Goal: Information Seeking & Learning: Learn about a topic

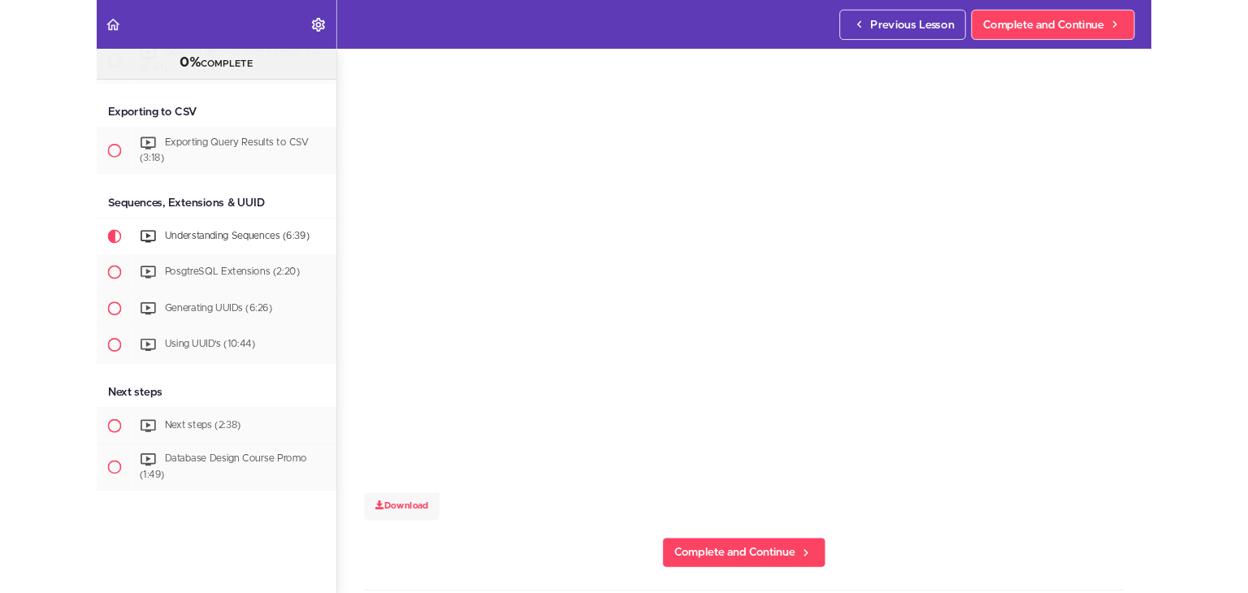
scroll to position [3682, 0]
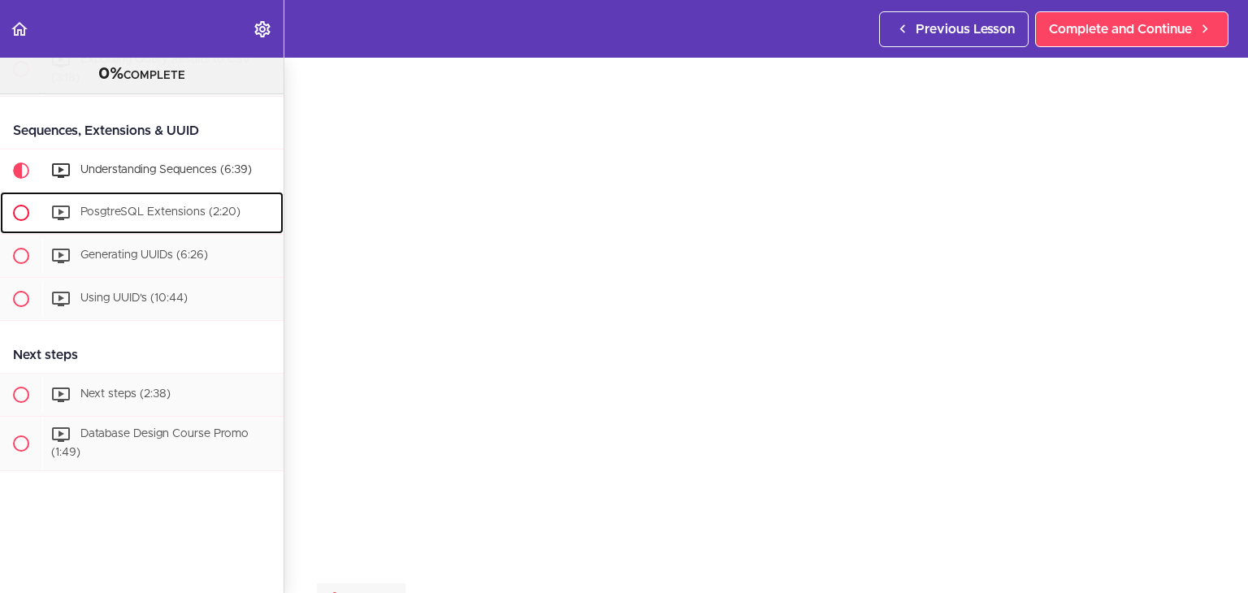
click at [167, 206] on span "PosgtreSQL Extensions (2:20)" at bounding box center [160, 211] width 160 height 11
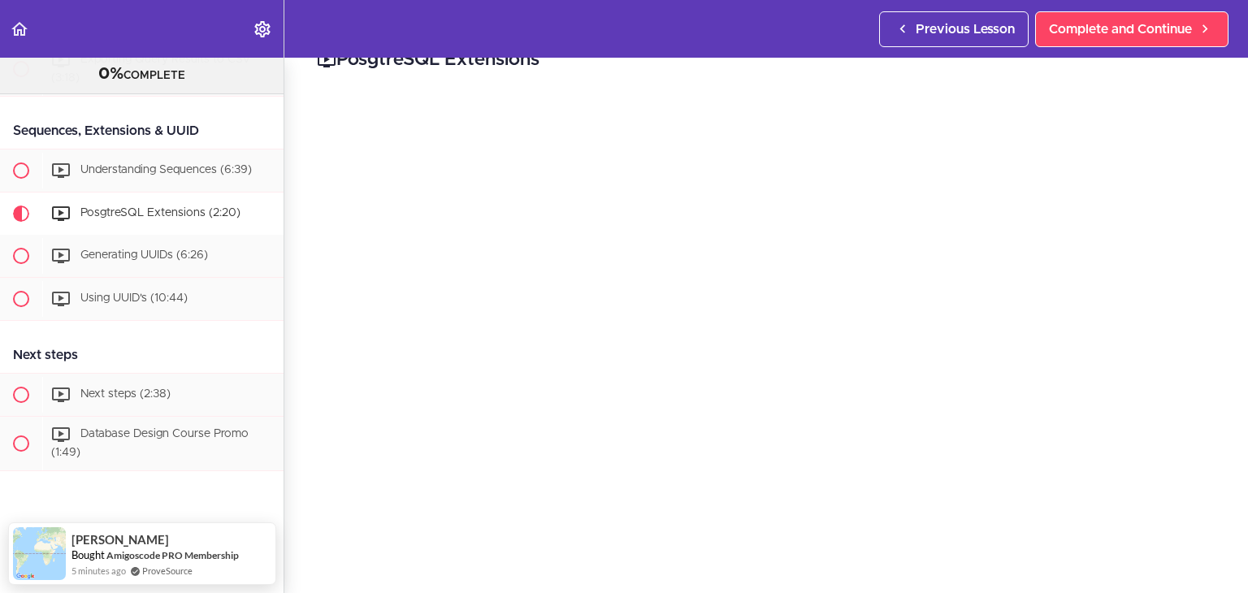
scroll to position [45, 0]
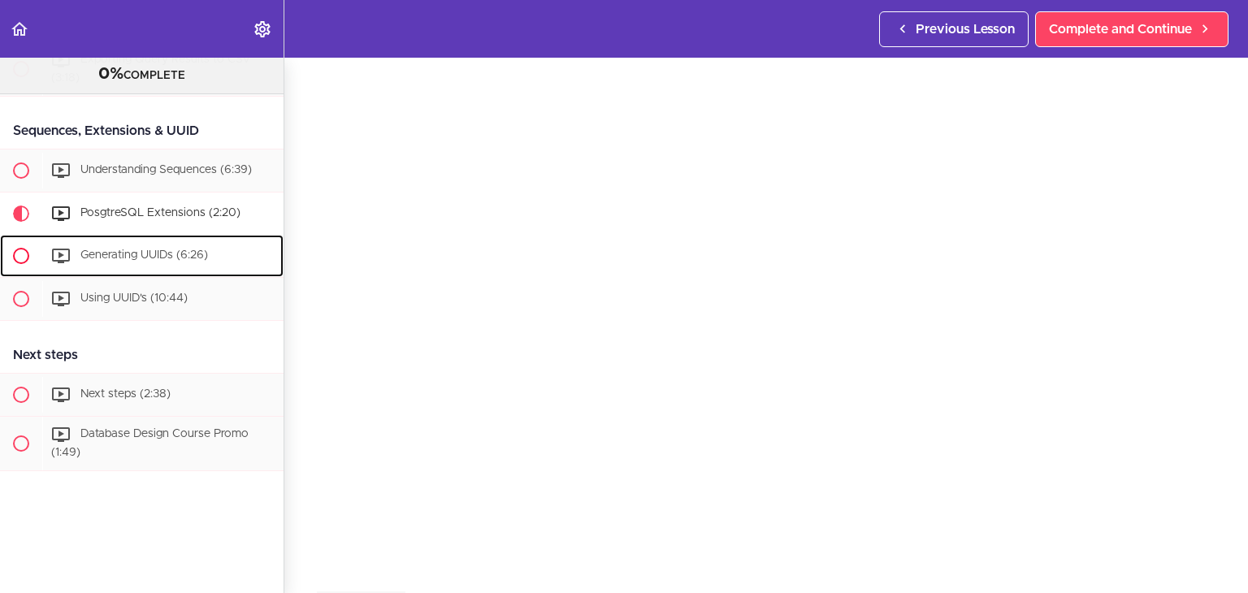
click at [120, 238] on div "Generating UUIDs (6:26)" at bounding box center [162, 256] width 241 height 36
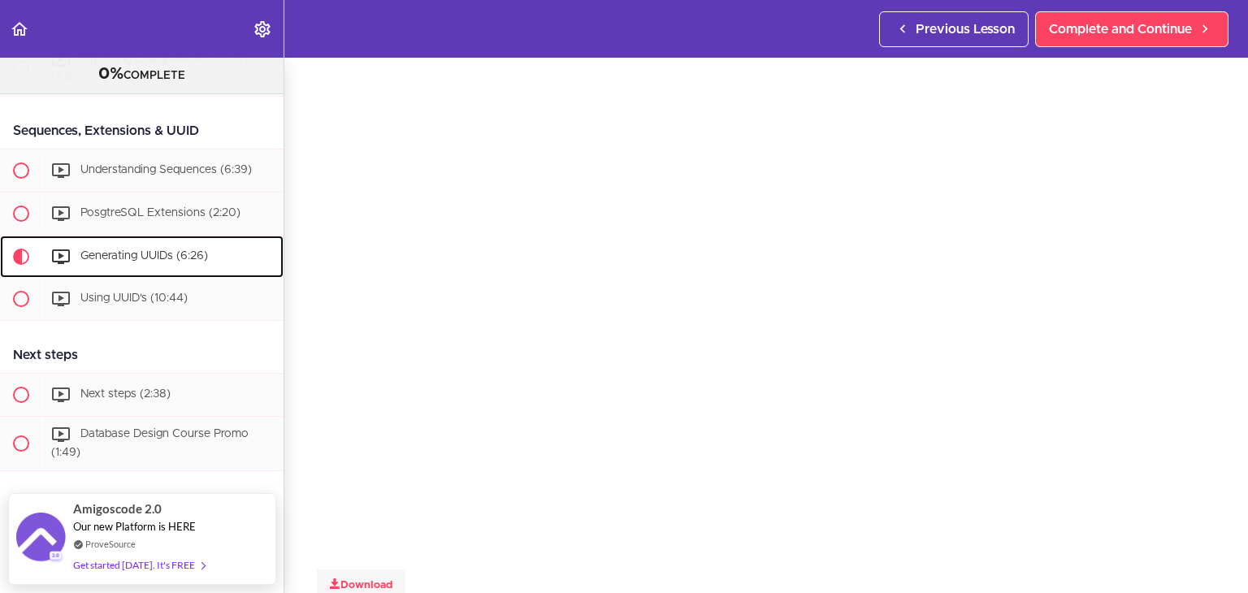
scroll to position [53, 0]
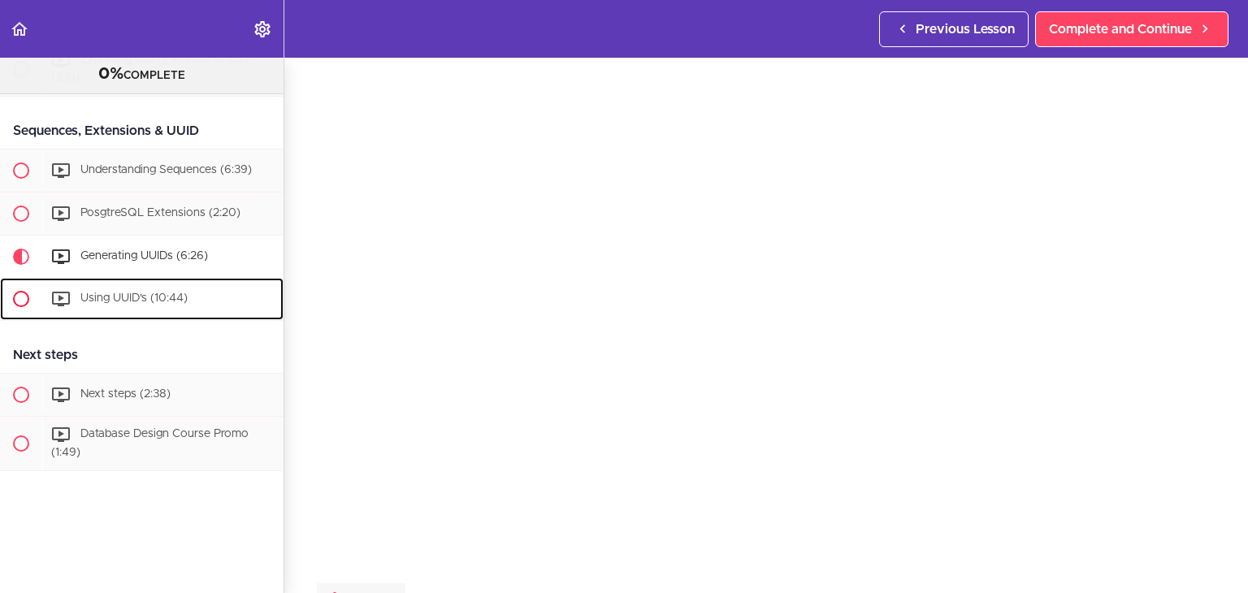
click at [167, 296] on div "Using UUID's (10:44)" at bounding box center [162, 299] width 241 height 36
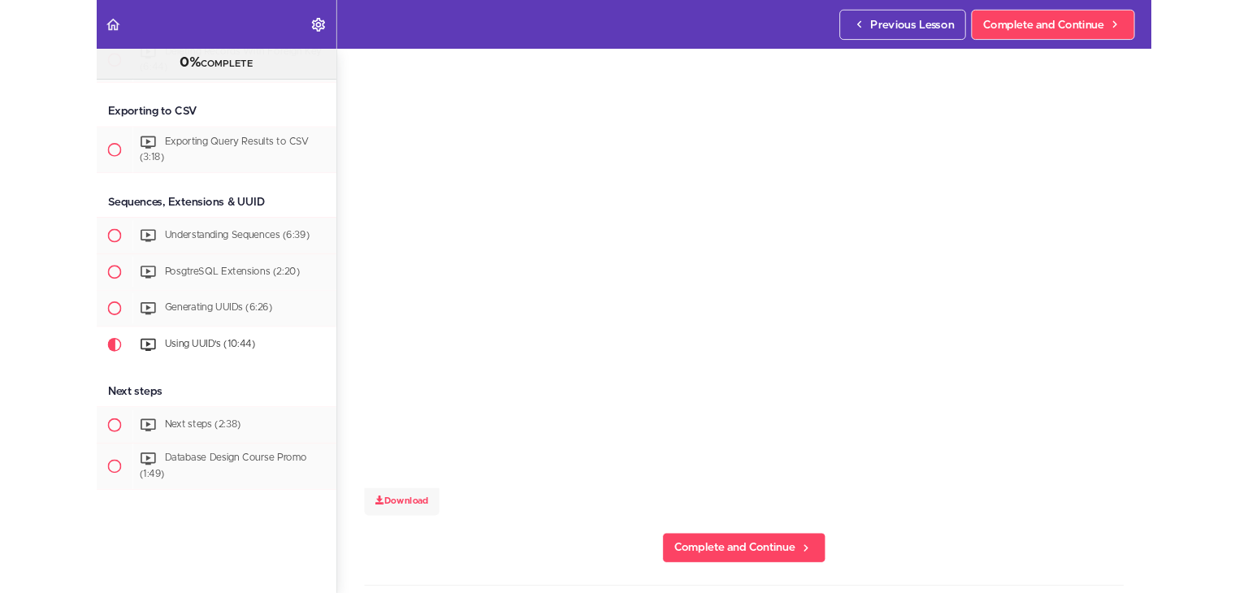
scroll to position [3682, 0]
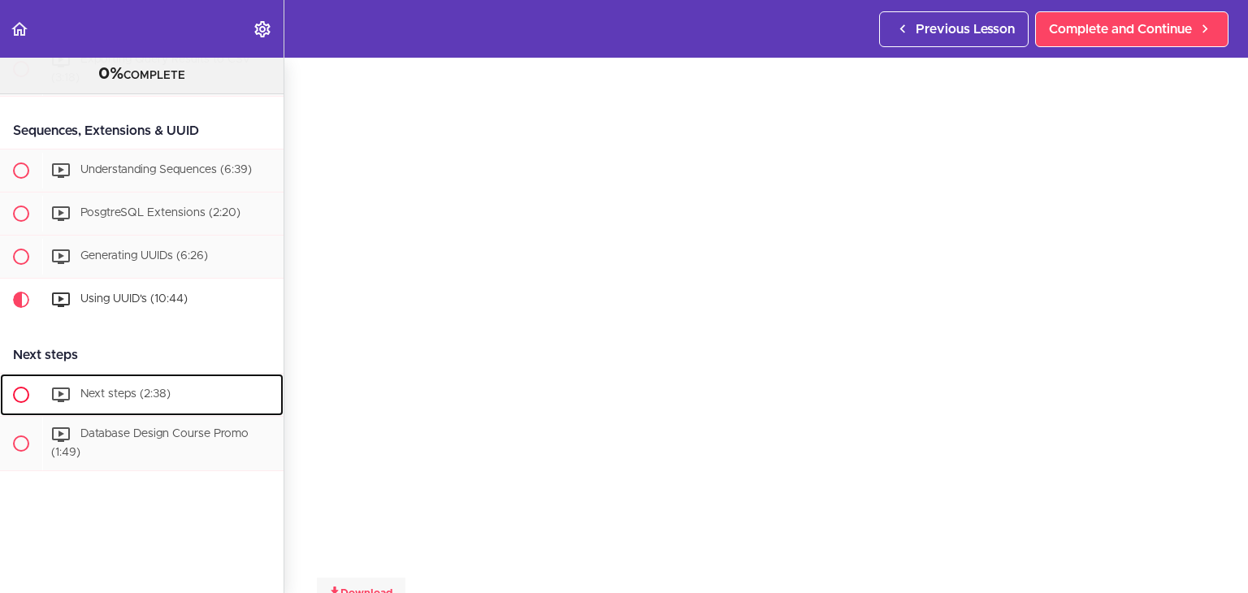
click at [106, 388] on span "Next steps (2:38)" at bounding box center [125, 393] width 90 height 11
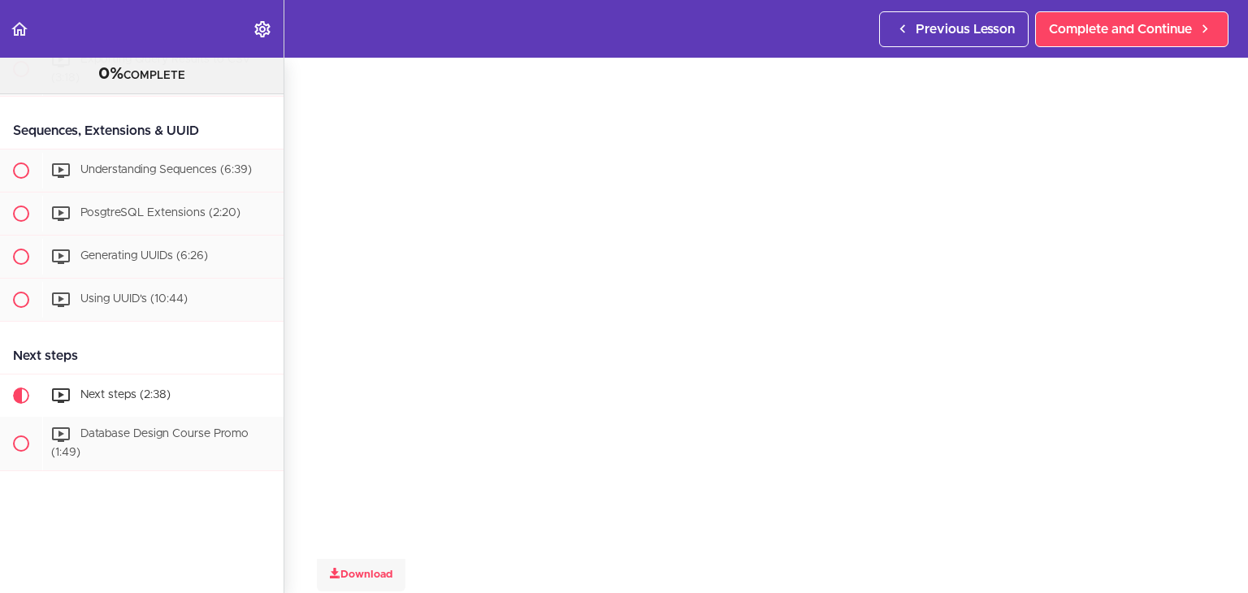
scroll to position [58, 0]
click at [98, 430] on div "Database Design Course Promo (1:49)" at bounding box center [162, 444] width 241 height 54
click at [3, 30] on link "Back to course curriculum" at bounding box center [20, 29] width 41 height 58
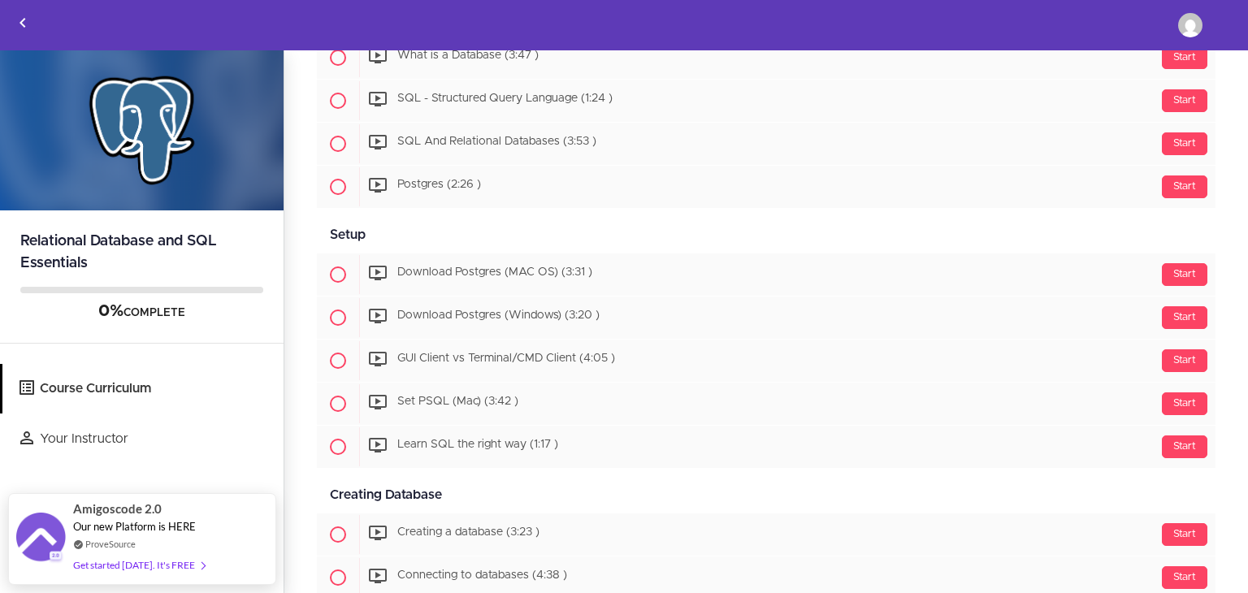
scroll to position [325, 0]
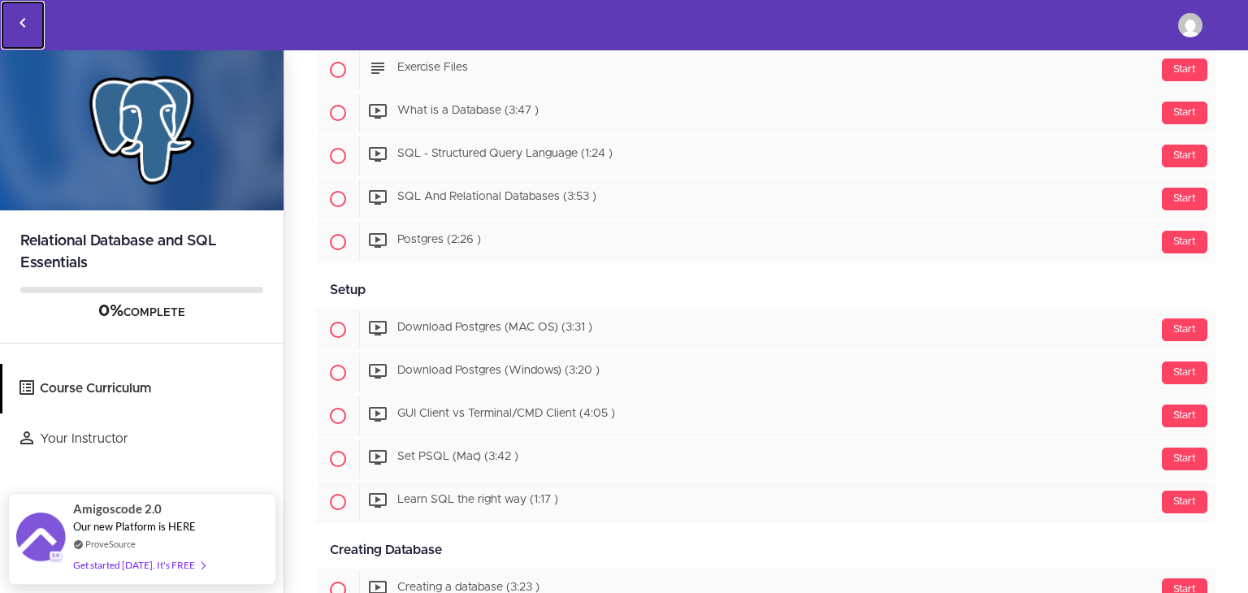
click at [10, 27] on link "Back to courses" at bounding box center [23, 25] width 44 height 49
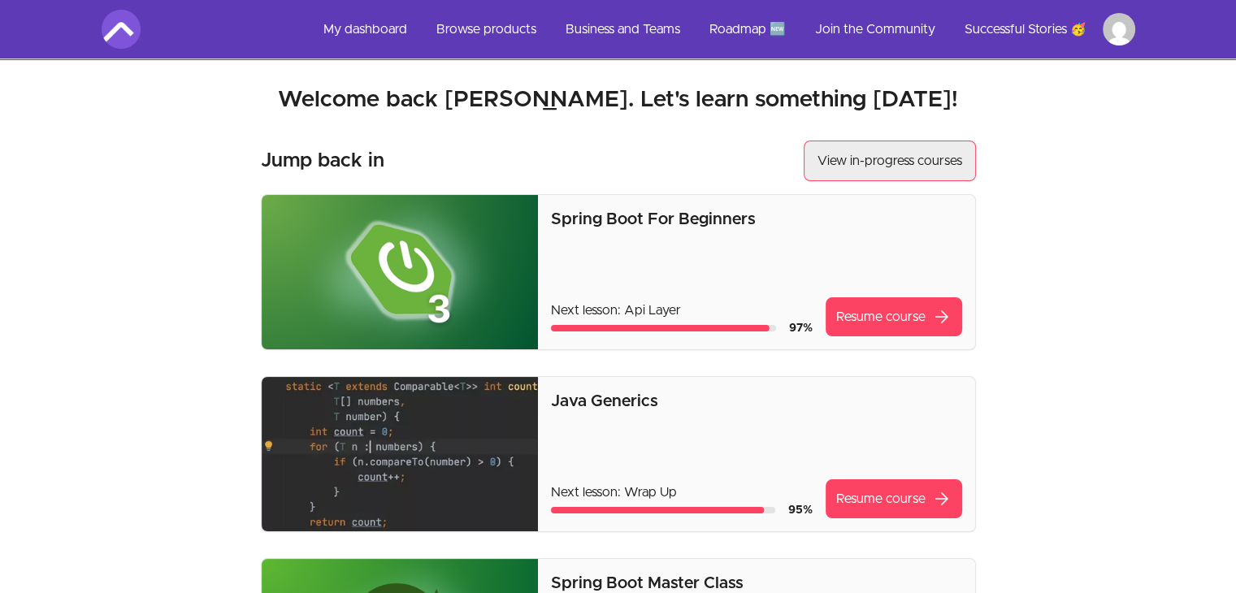
click at [816, 152] on link "View in-progress courses" at bounding box center [890, 161] width 172 height 41
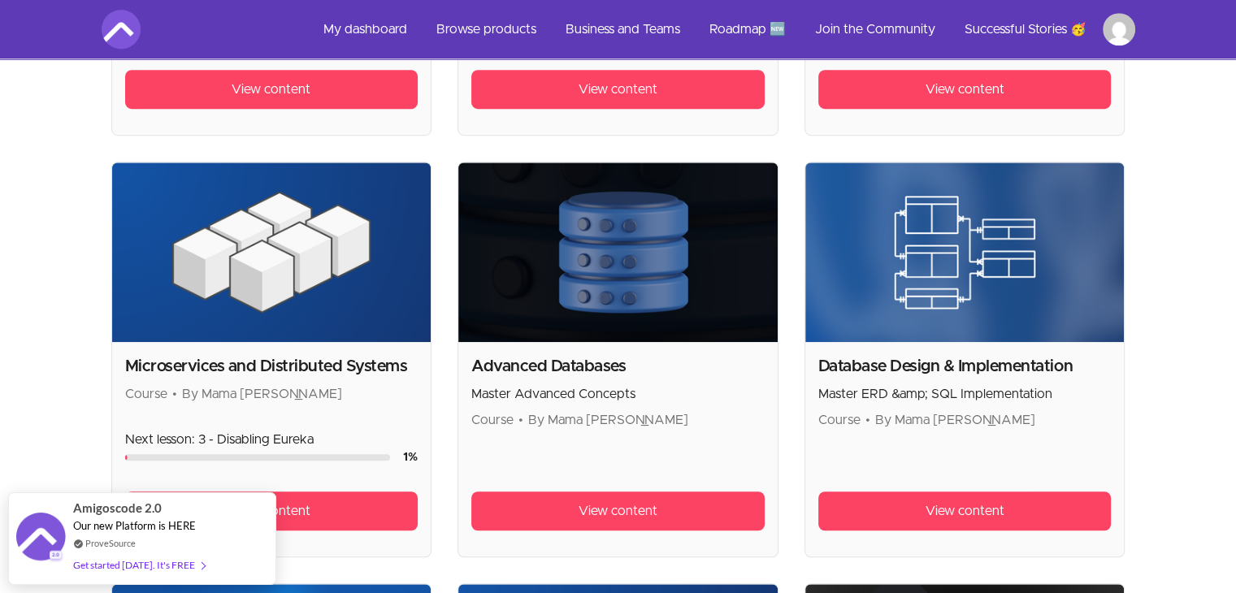
scroll to position [1138, 0]
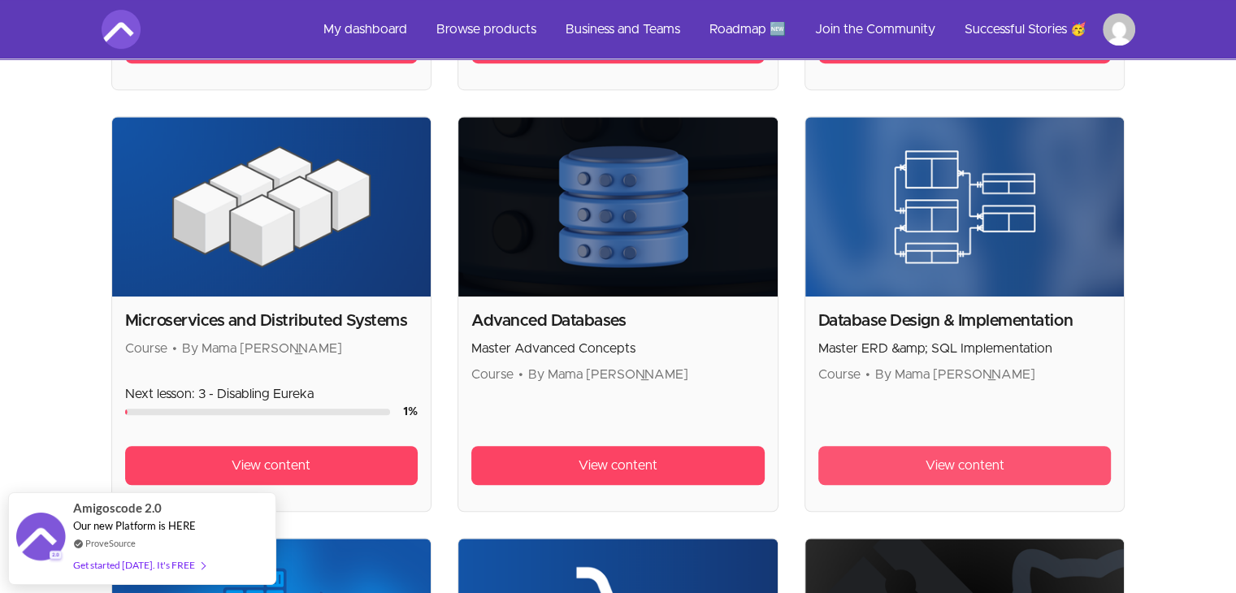
click at [911, 462] on link "View content" at bounding box center [964, 465] width 293 height 39
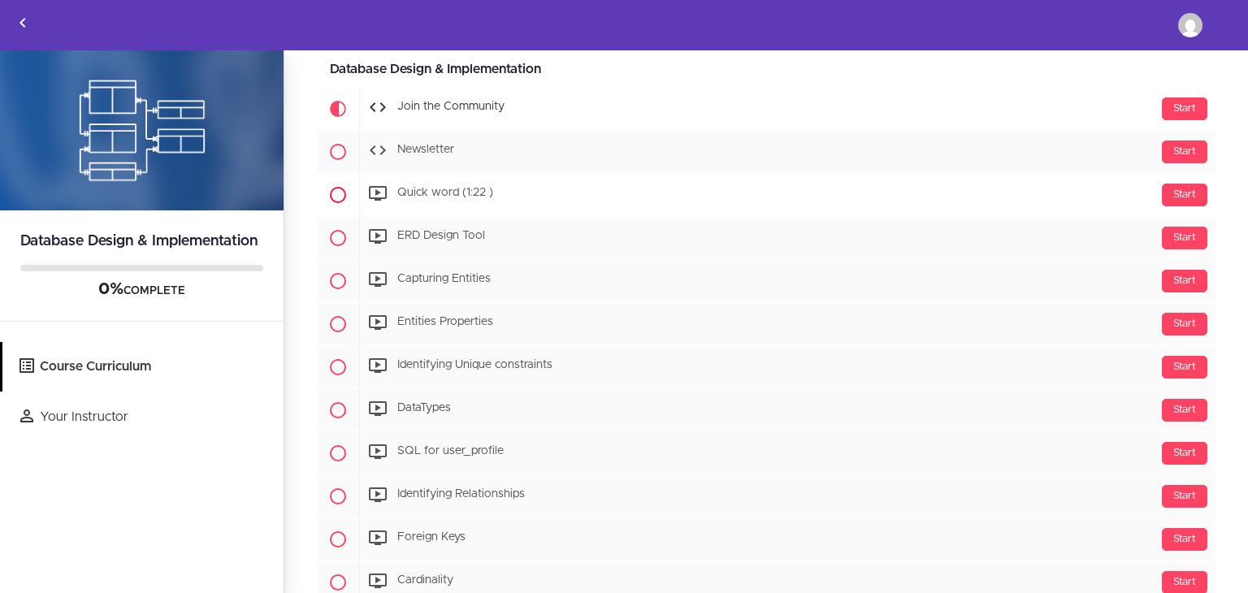
scroll to position [163, 0]
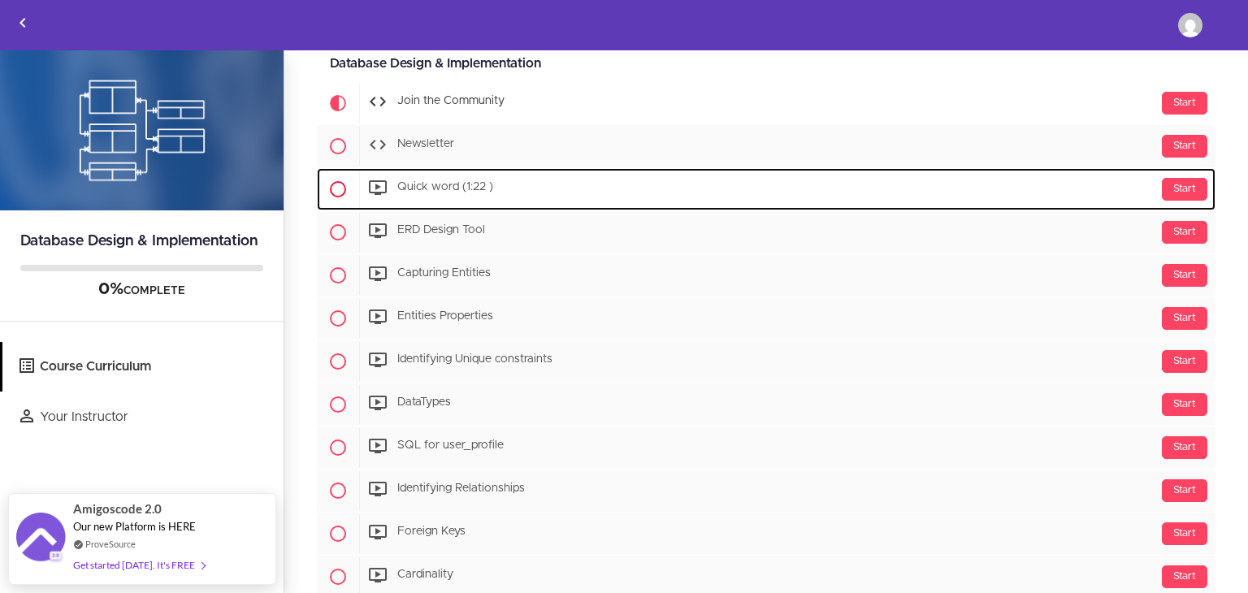
click at [484, 183] on span "Quick word (1:22 )" at bounding box center [445, 187] width 96 height 11
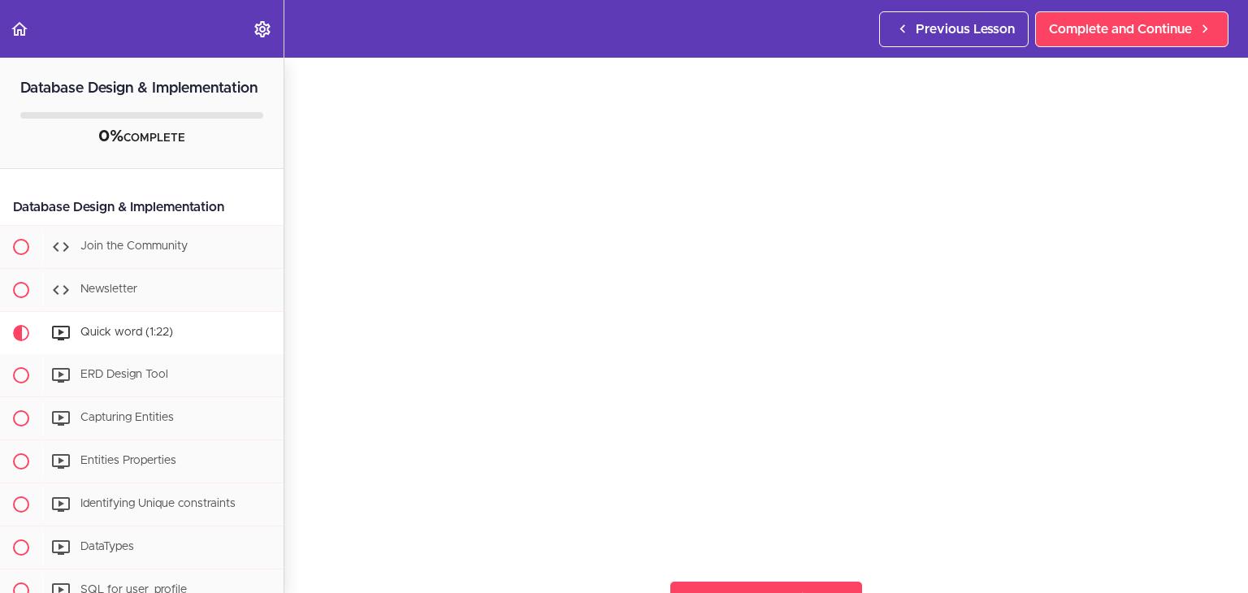
scroll to position [53, 0]
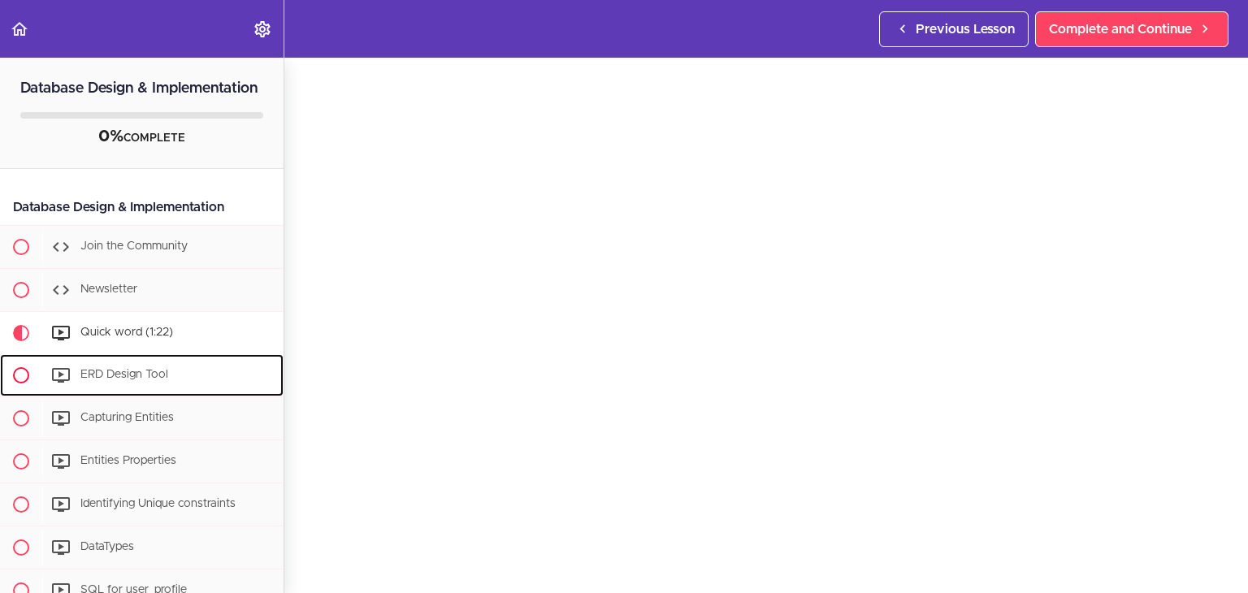
click at [184, 393] on div "ERD Design Tool" at bounding box center [162, 376] width 241 height 36
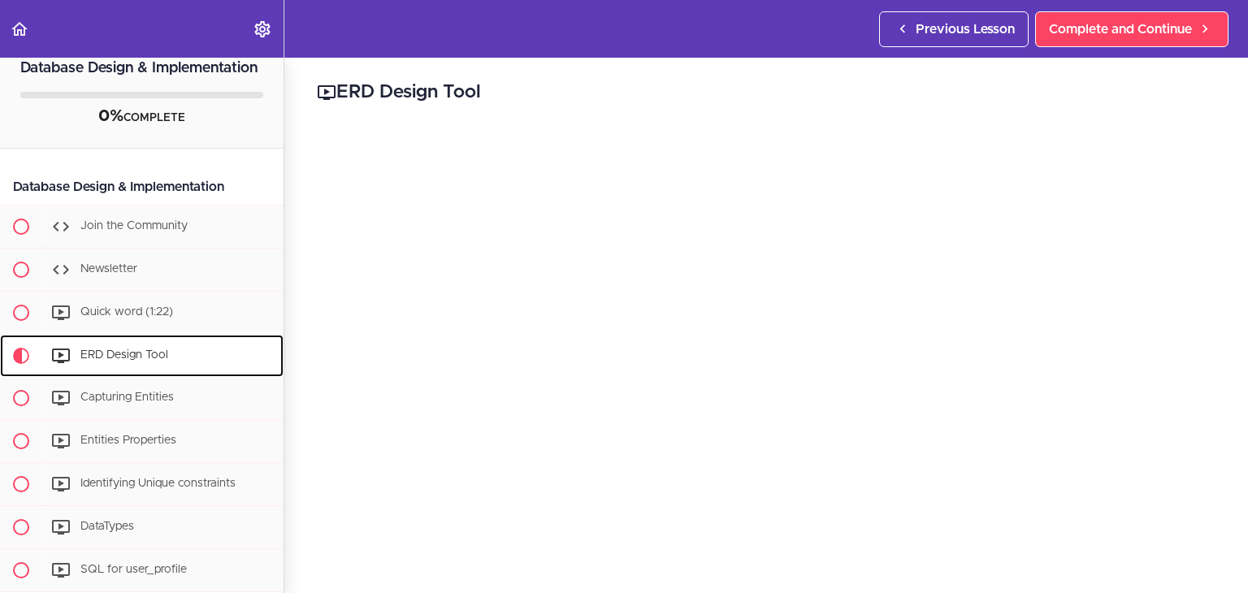
scroll to position [15, 0]
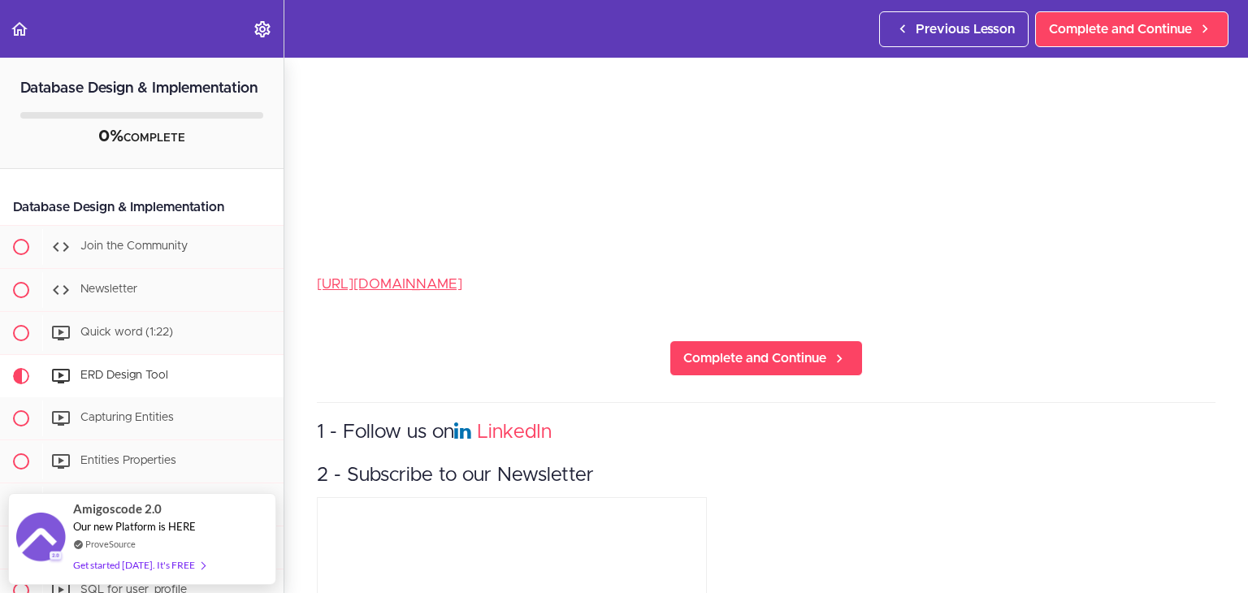
scroll to position [407, 0]
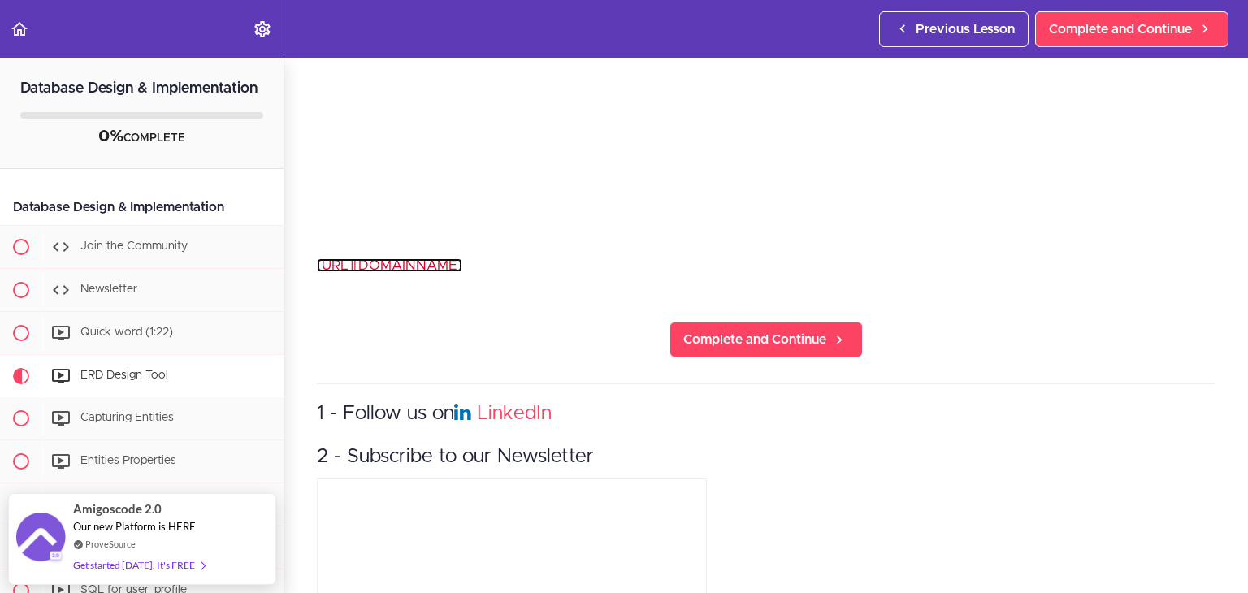
click at [387, 258] on link "[URL][DOMAIN_NAME]" at bounding box center [389, 265] width 145 height 14
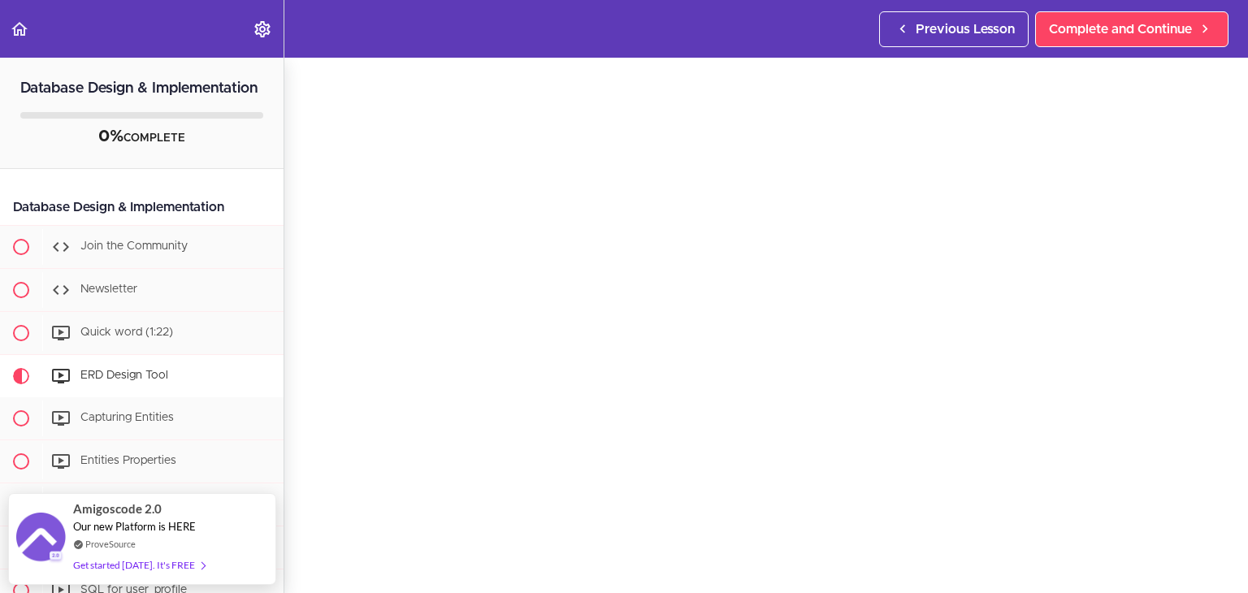
scroll to position [63, 0]
